Goal: Find specific page/section: Find specific page/section

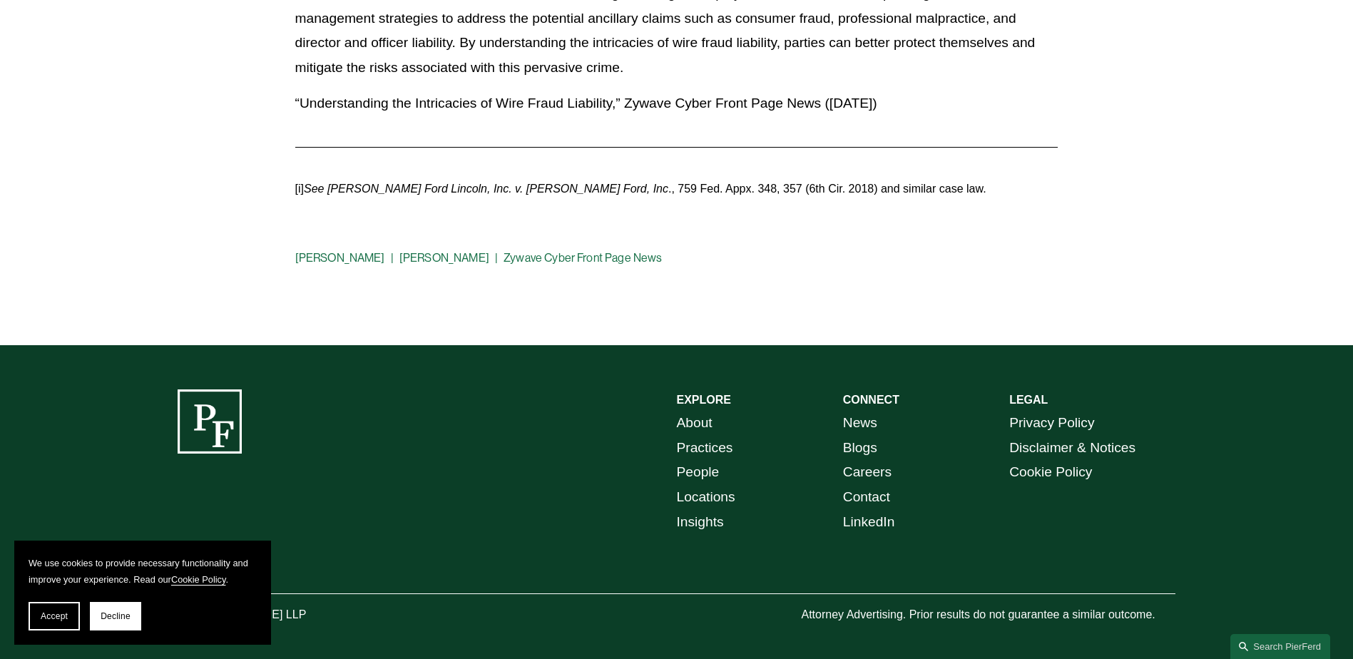
scroll to position [3604, 0]
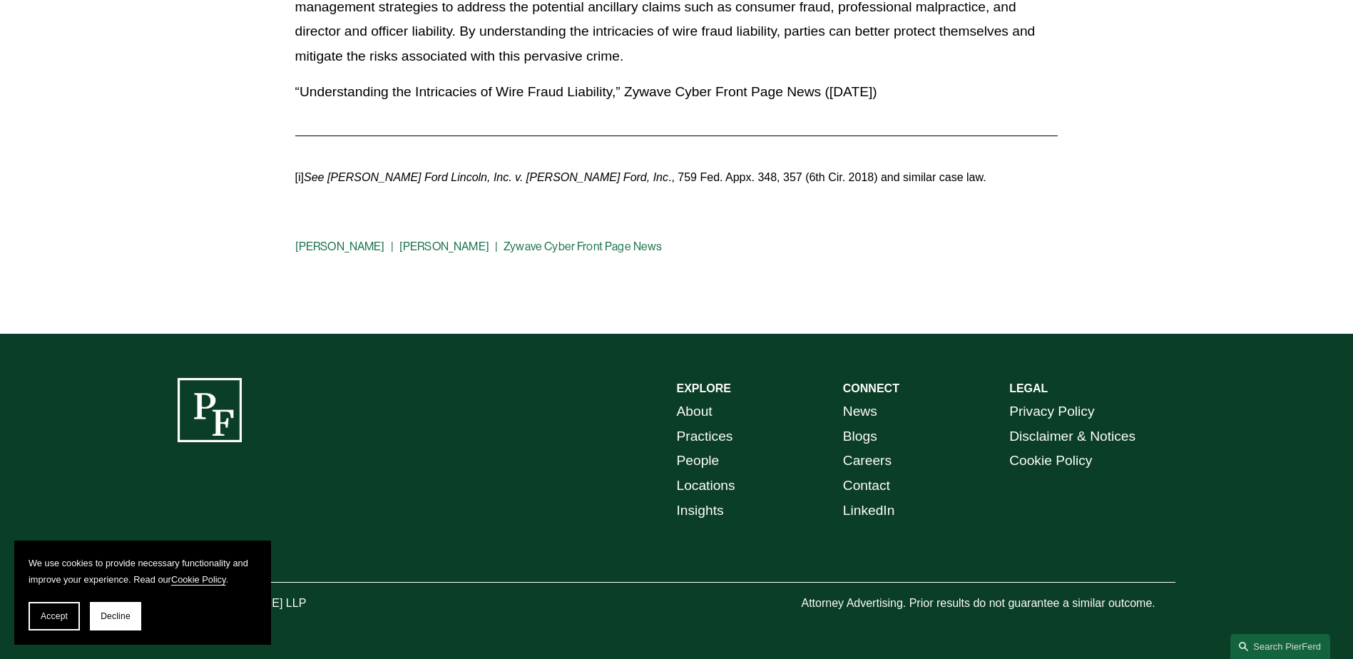
click at [684, 417] on link "About" at bounding box center [695, 411] width 36 height 25
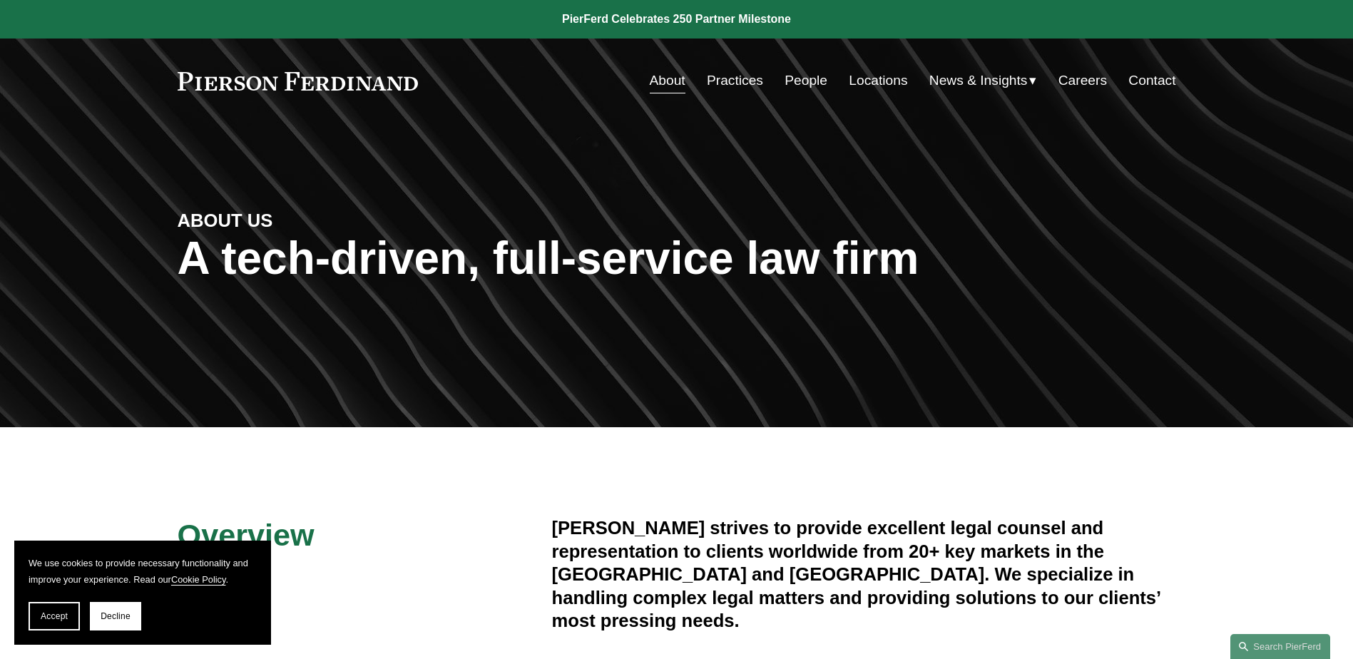
click at [865, 84] on link "Locations" at bounding box center [878, 80] width 58 height 27
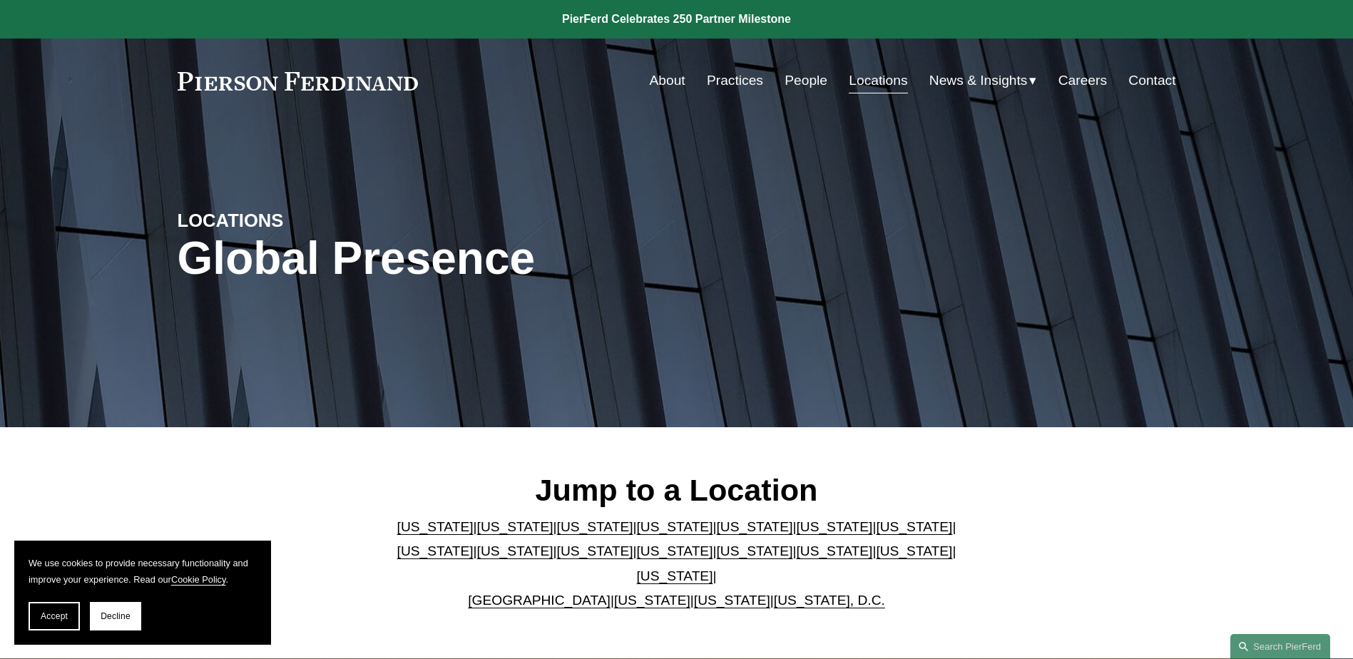
click at [700, 591] on p "Arizona | California | Colorado | Delaware | Florida | Georgia | Illinois | Mas…" at bounding box center [676, 564] width 583 height 98
click at [696, 593] on link "[US_STATE]" at bounding box center [732, 600] width 76 height 15
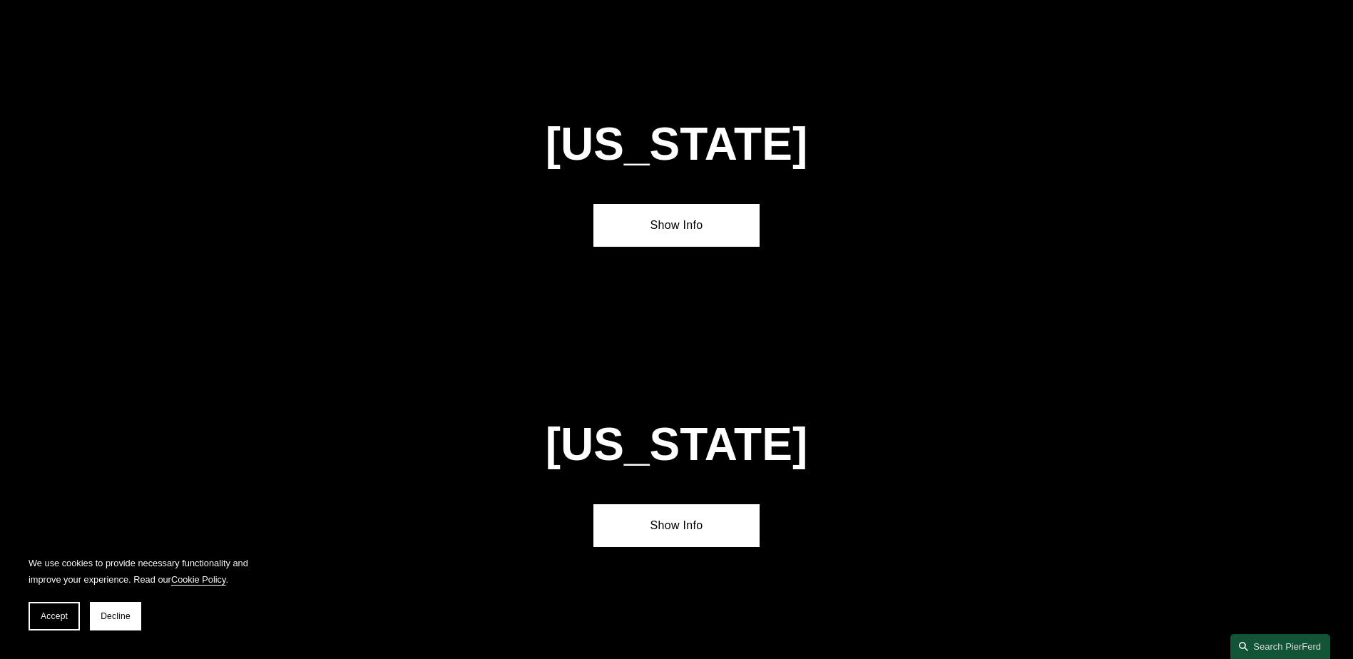
scroll to position [5756, 0]
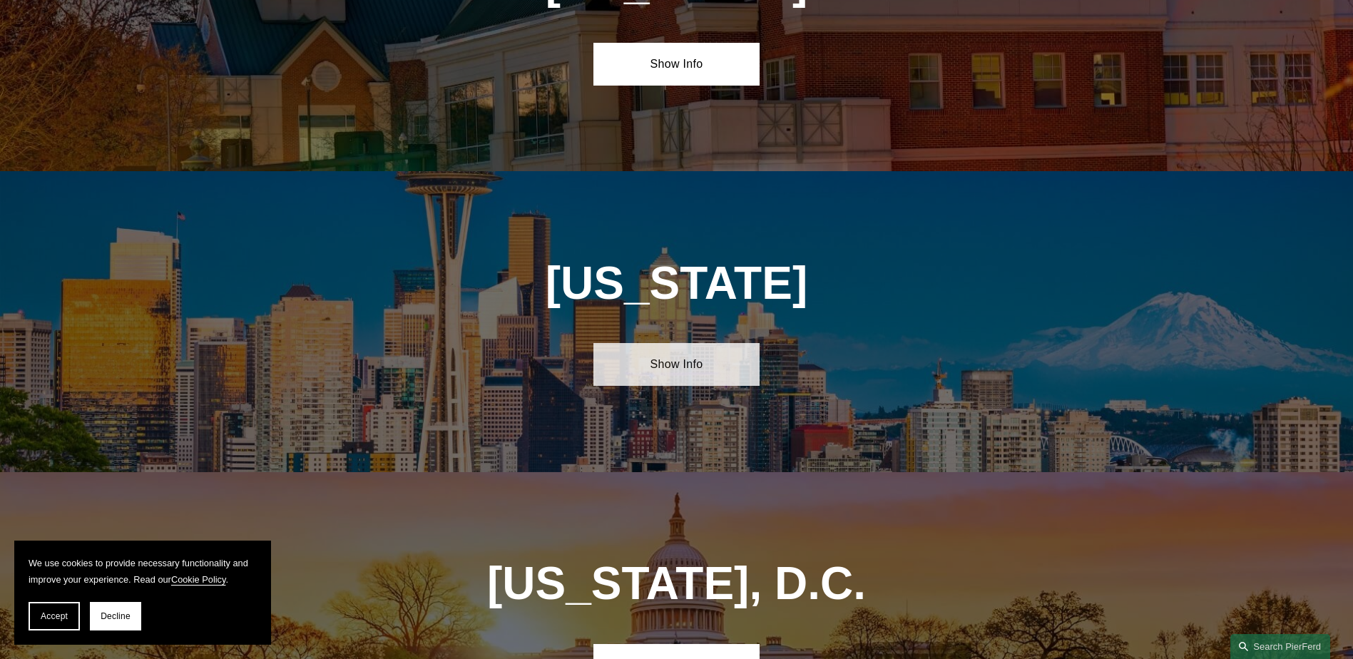
click at [658, 343] on link "Show Info" at bounding box center [676, 364] width 166 height 43
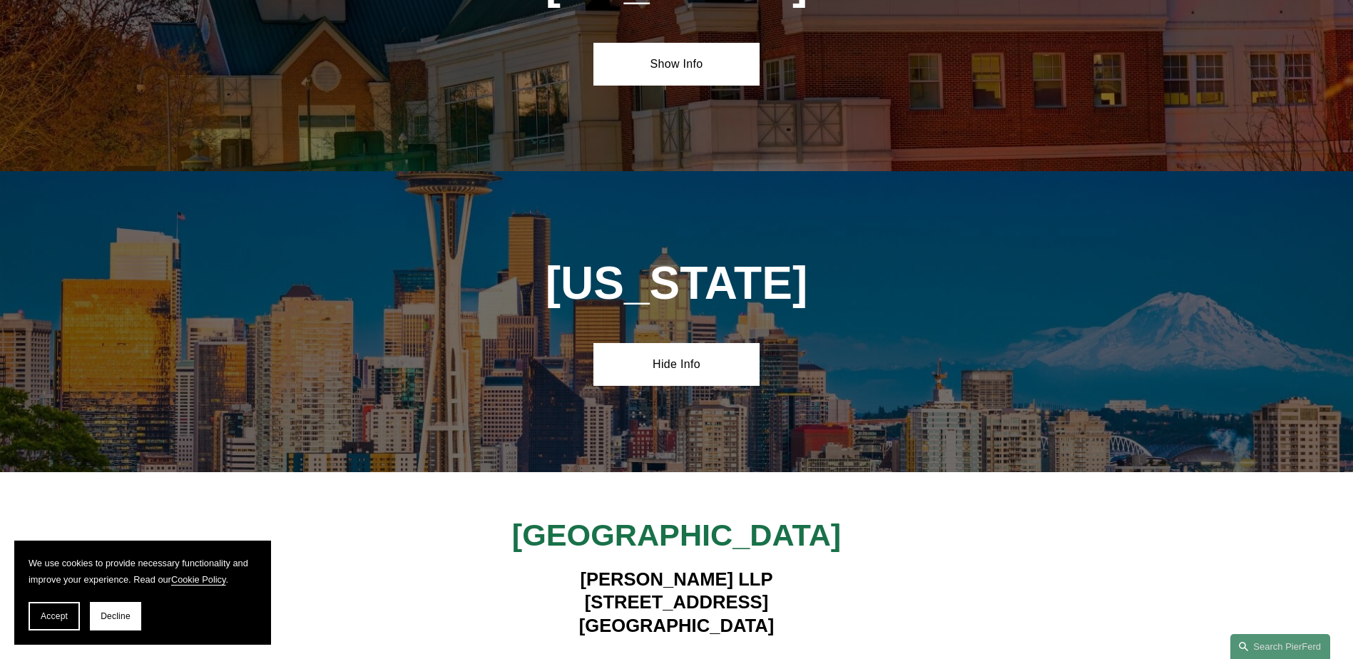
click at [659, 658] on strong "View Lawyers" at bounding box center [671, 666] width 90 height 15
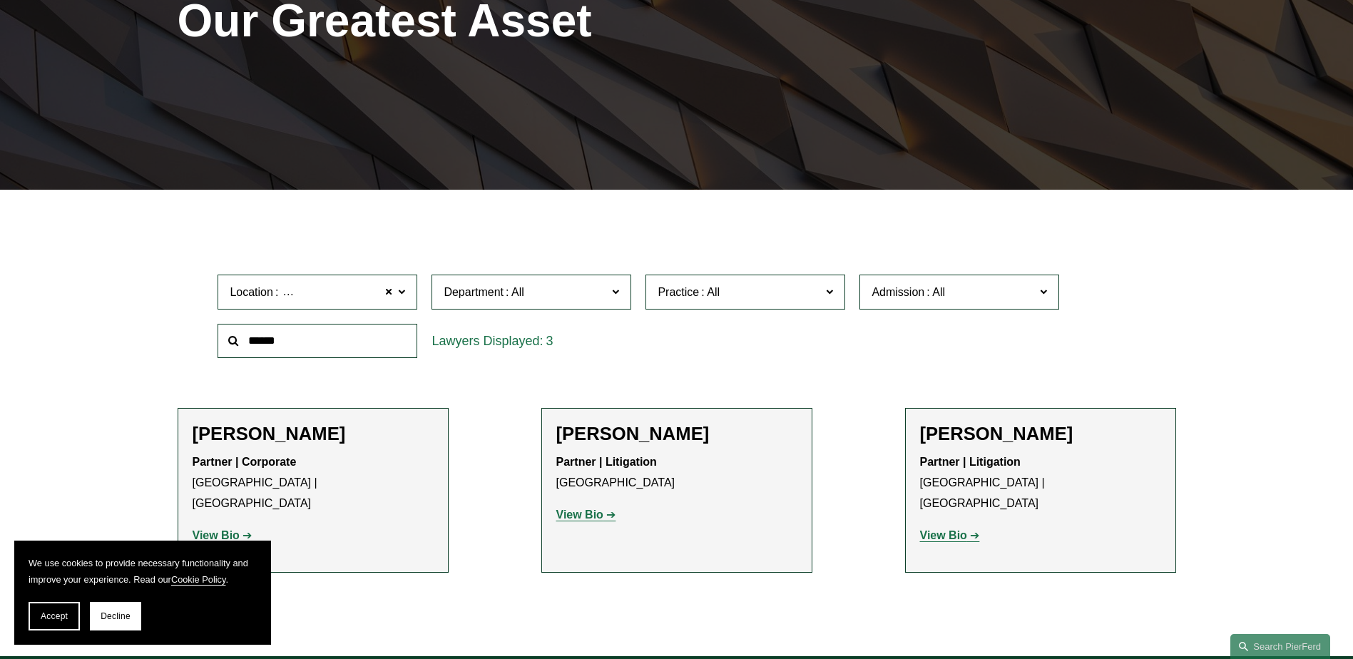
scroll to position [476, 0]
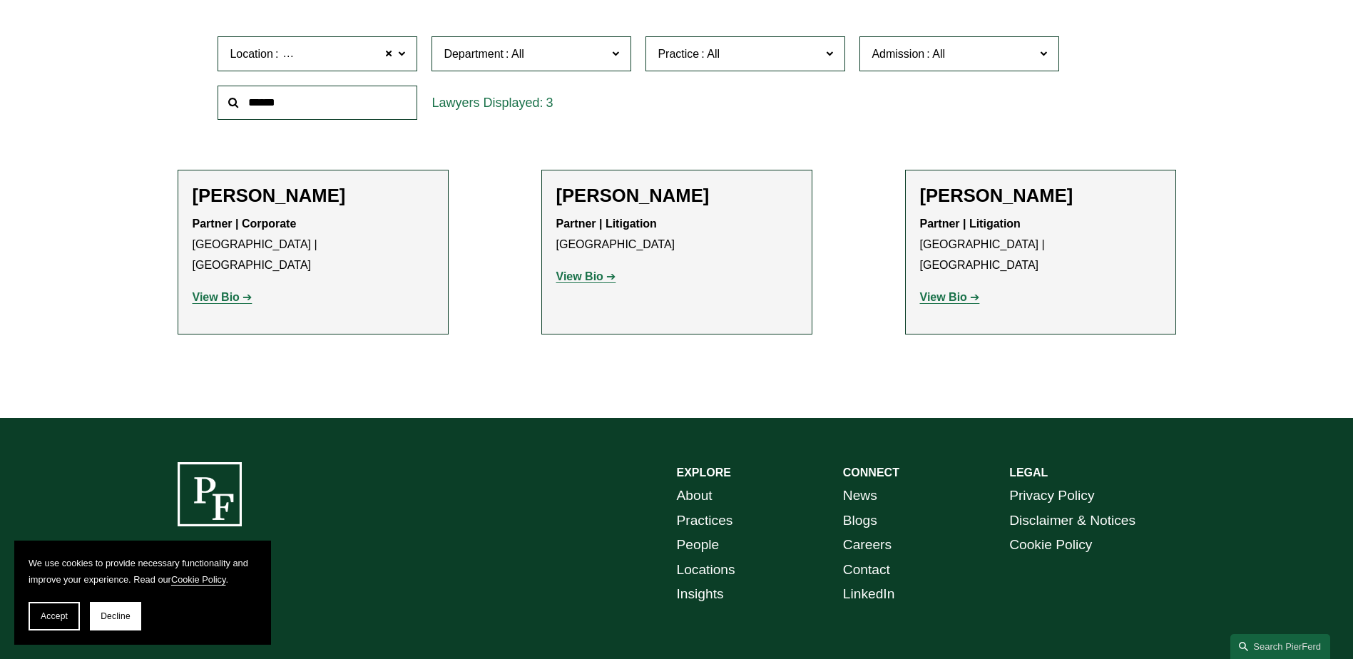
click at [586, 282] on strong "View Bio" at bounding box center [579, 276] width 47 height 12
click at [938, 291] on strong "View Bio" at bounding box center [943, 297] width 47 height 12
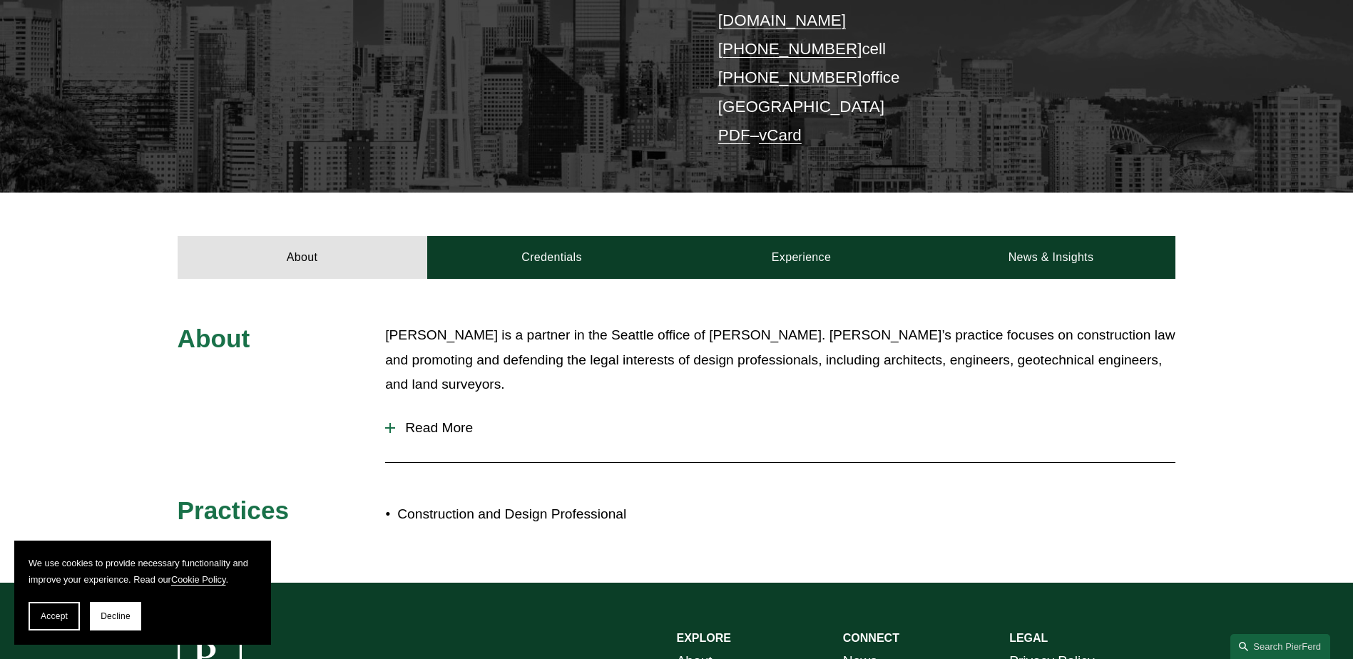
scroll to position [327, 0]
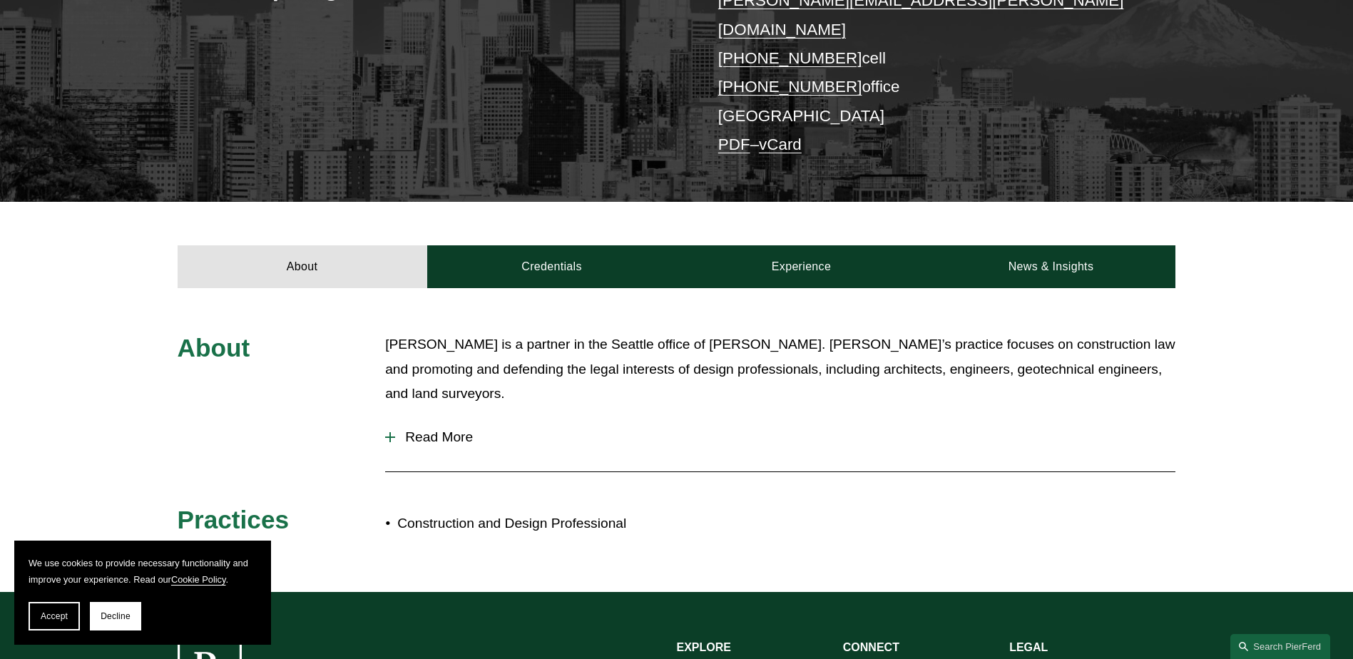
click at [417, 429] on span "Read More" at bounding box center [785, 437] width 780 height 16
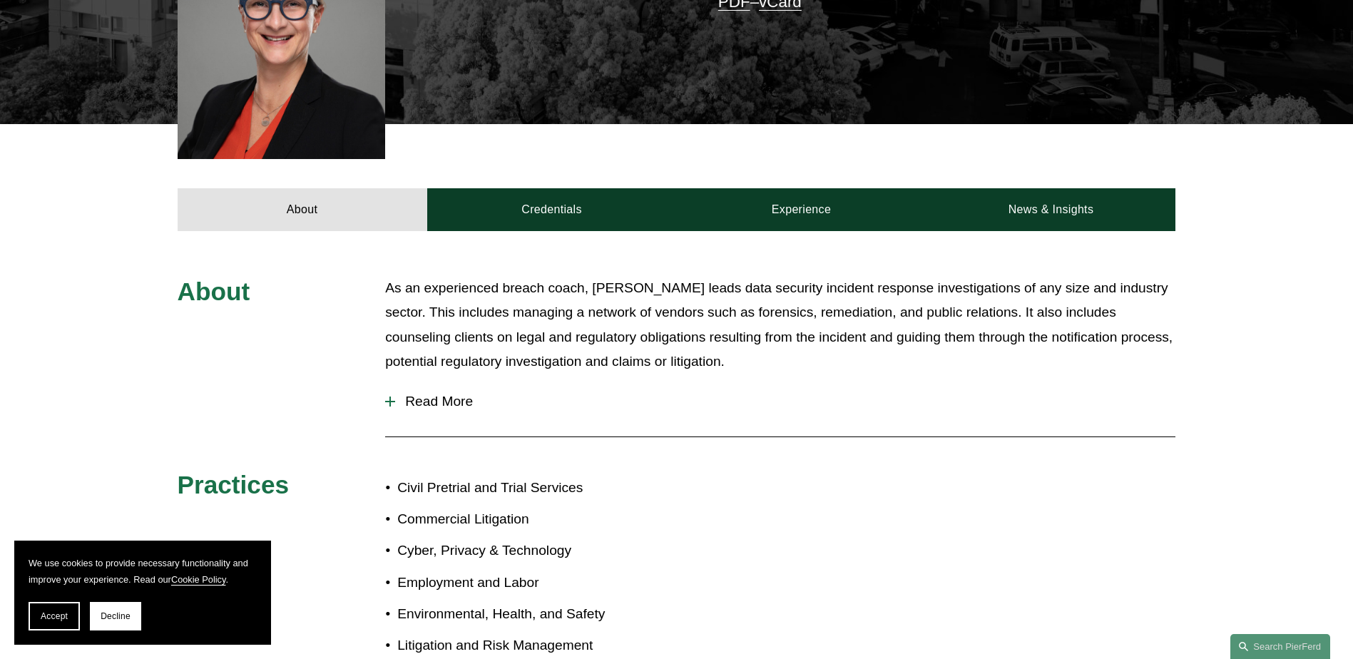
scroll to position [476, 0]
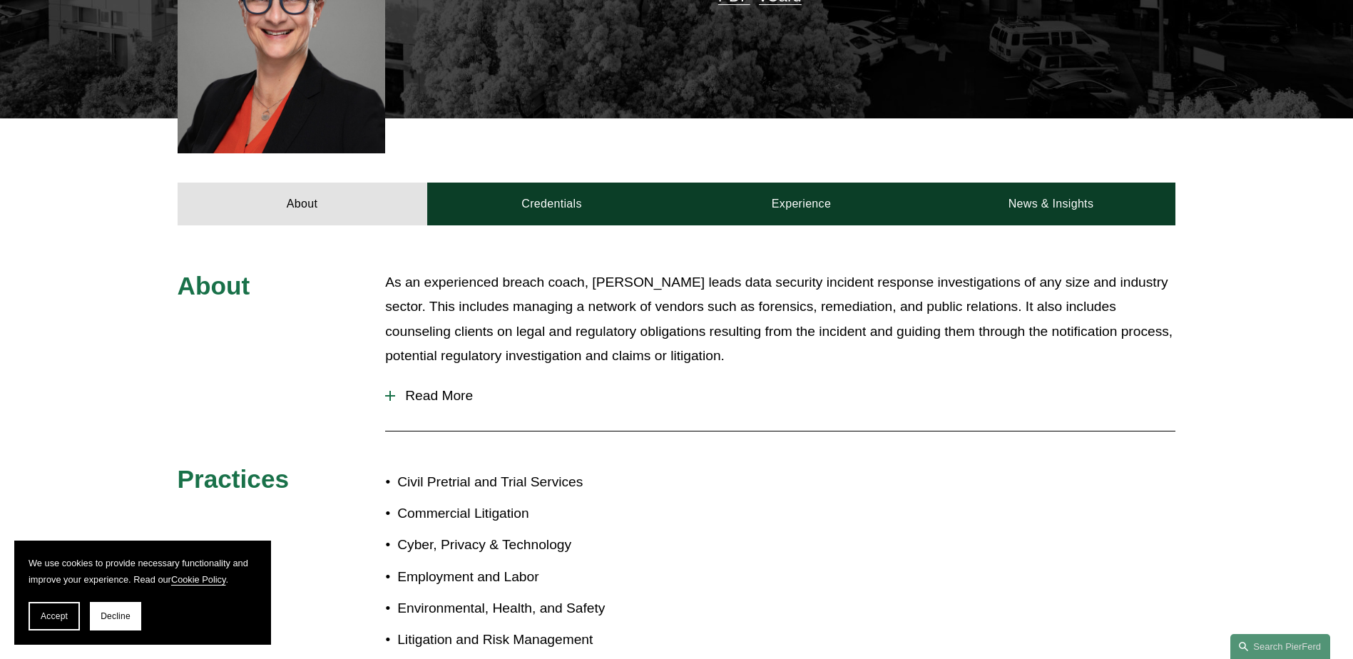
click at [428, 388] on span "Read More" at bounding box center [785, 396] width 780 height 16
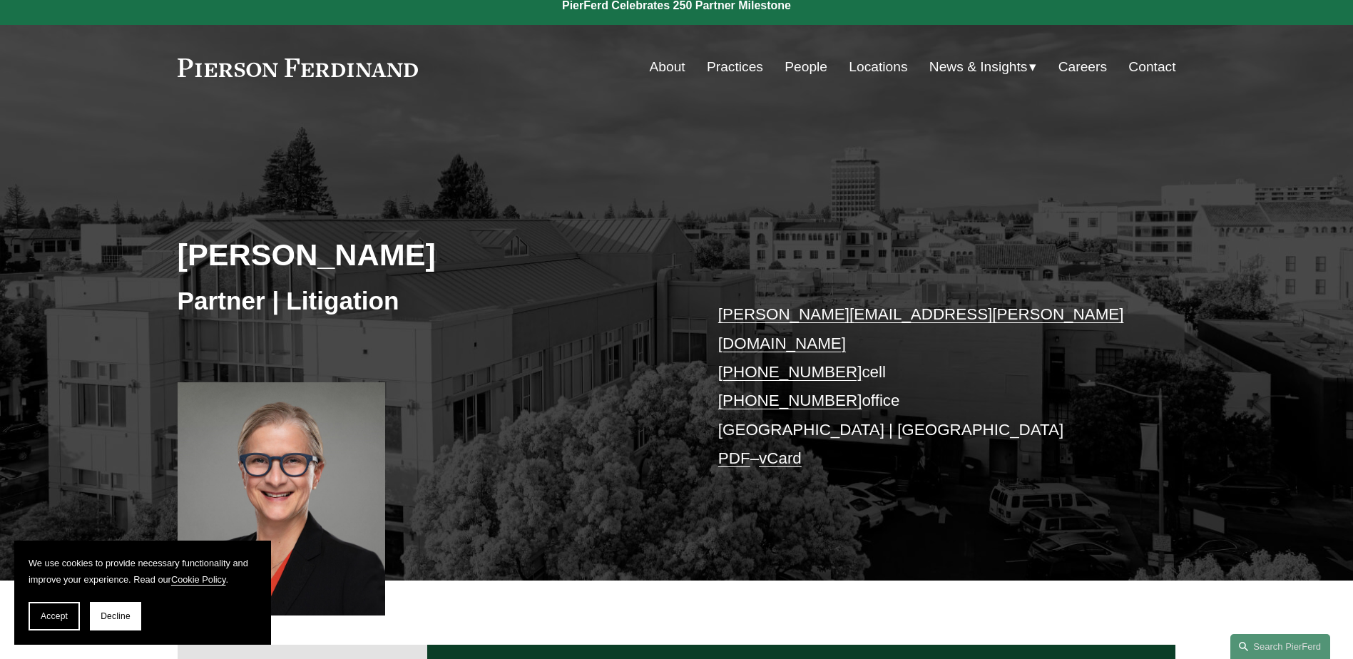
scroll to position [0, 0]
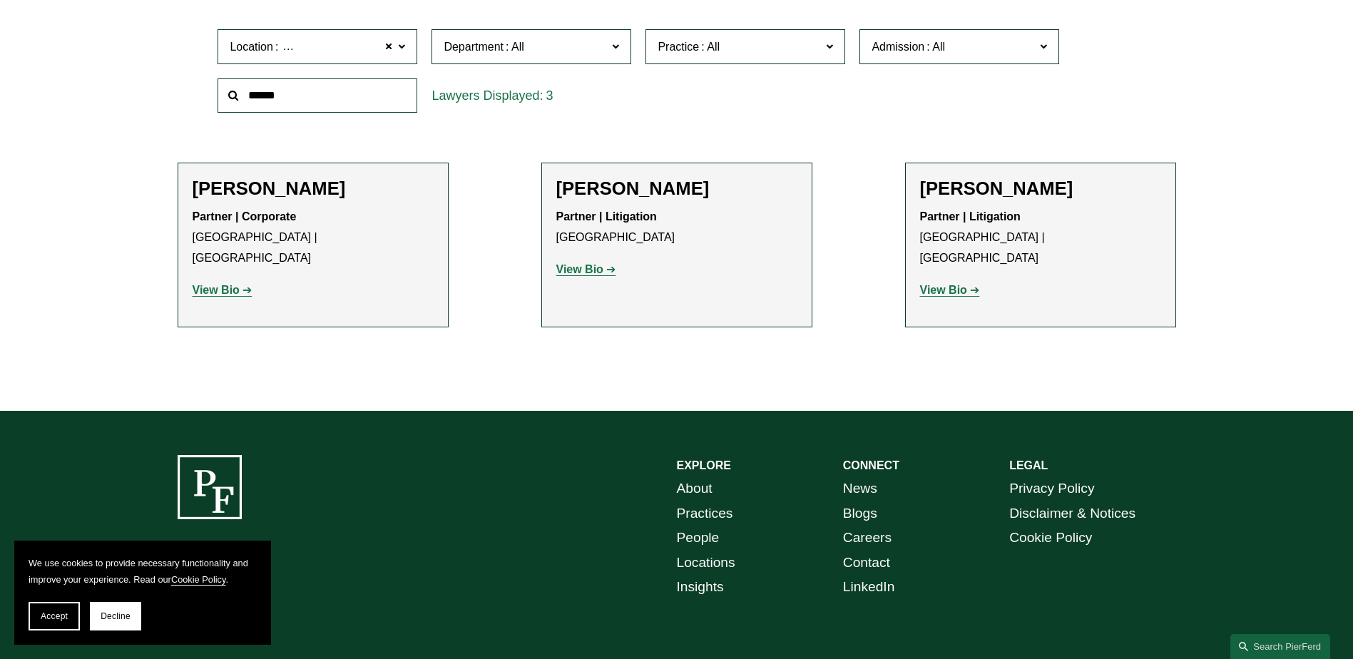
scroll to position [541, 0]
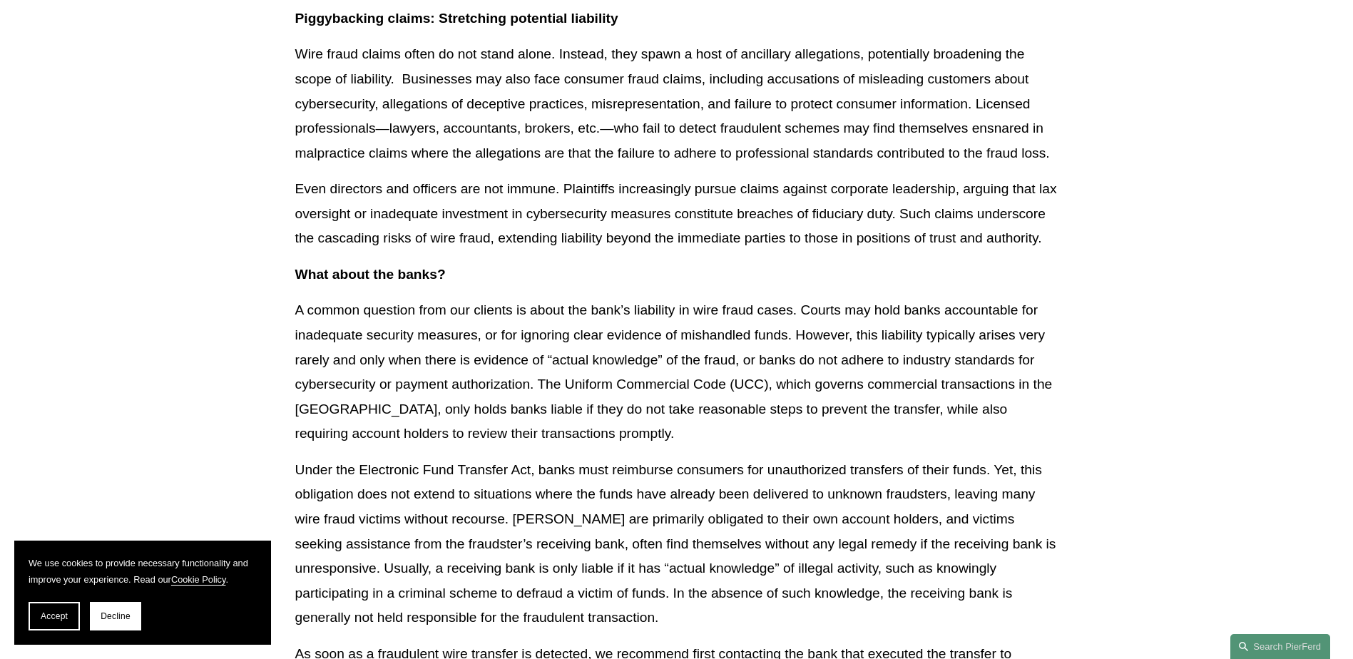
scroll to position [3184, 0]
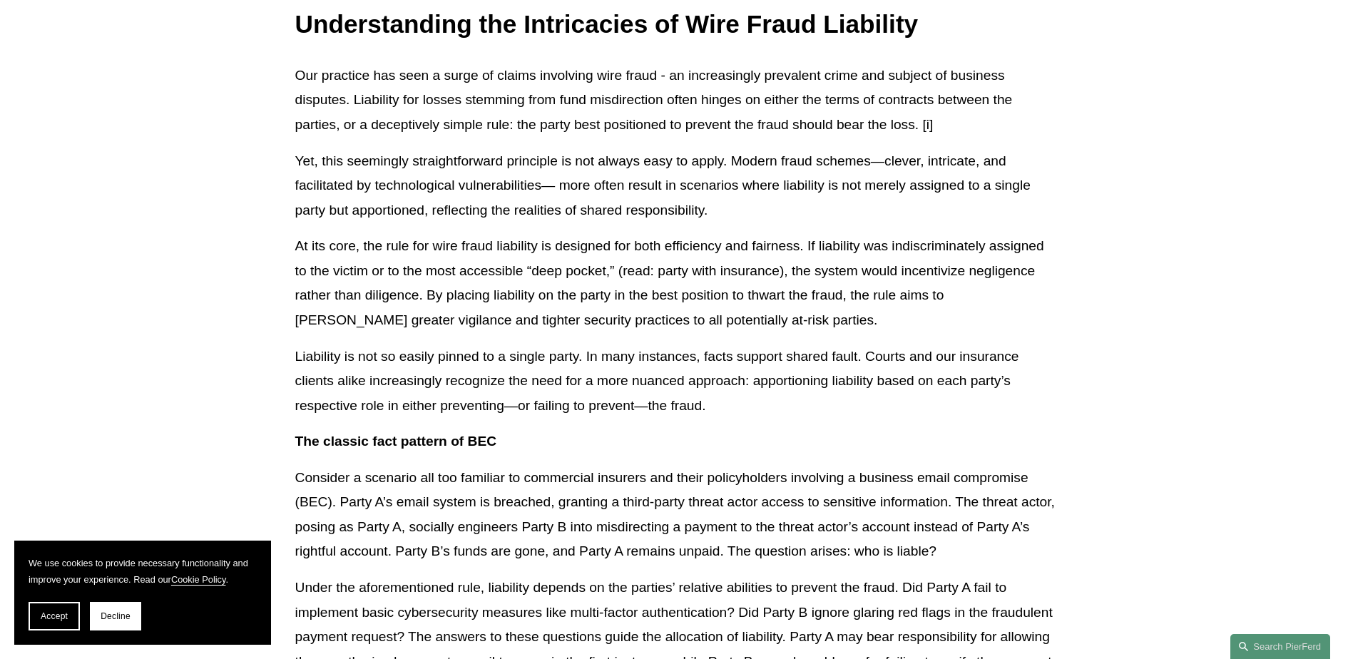
scroll to position [713, 0]
